Goal: Find contact information: Find contact information

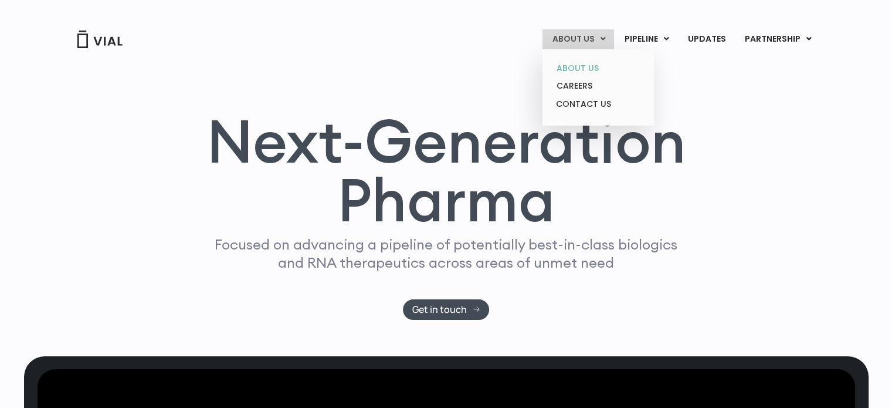
click at [584, 66] on link "ABOUT US" at bounding box center [598, 68] width 103 height 18
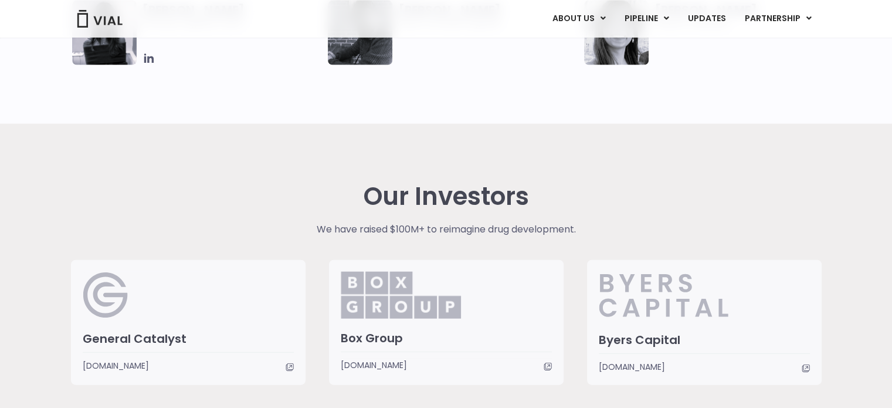
scroll to position [2501, 0]
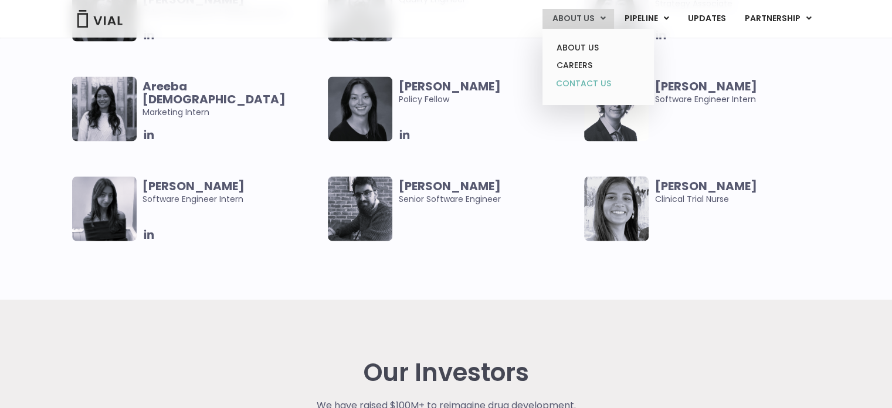
click at [571, 83] on link "CONTACT US" at bounding box center [598, 83] width 103 height 19
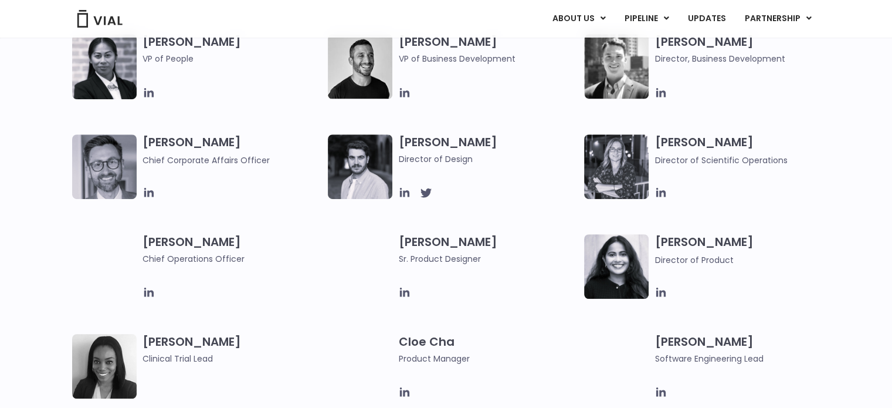
scroll to position [1783, 0]
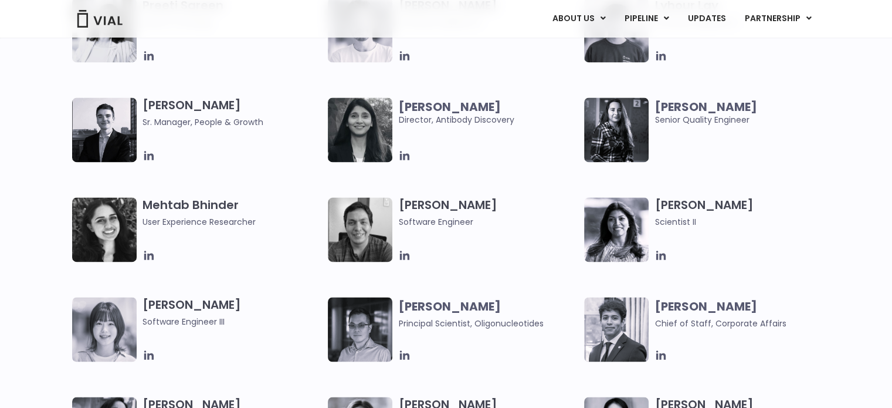
click at [699, 197] on h3 "[PERSON_NAME] Scientist II" at bounding box center [745, 212] width 180 height 31
click at [699, 206] on h3 "[PERSON_NAME] Scientist II" at bounding box center [745, 212] width 180 height 31
click at [663, 255] on icon at bounding box center [661, 255] width 13 height 13
